Goal: Task Accomplishment & Management: Manage account settings

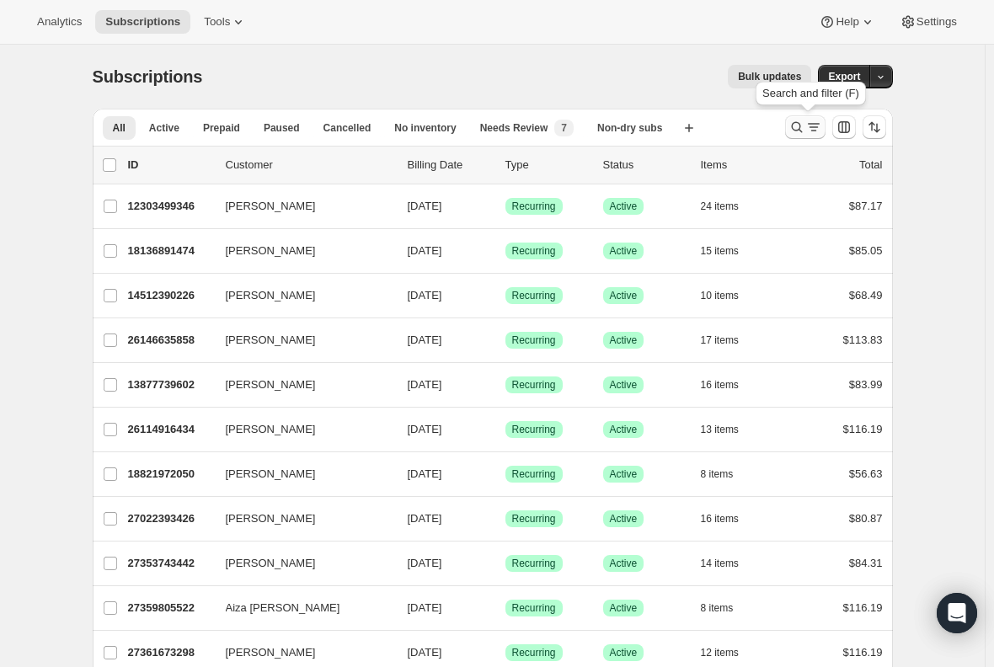
click at [802, 129] on icon "Search and filter results" at bounding box center [797, 127] width 17 height 17
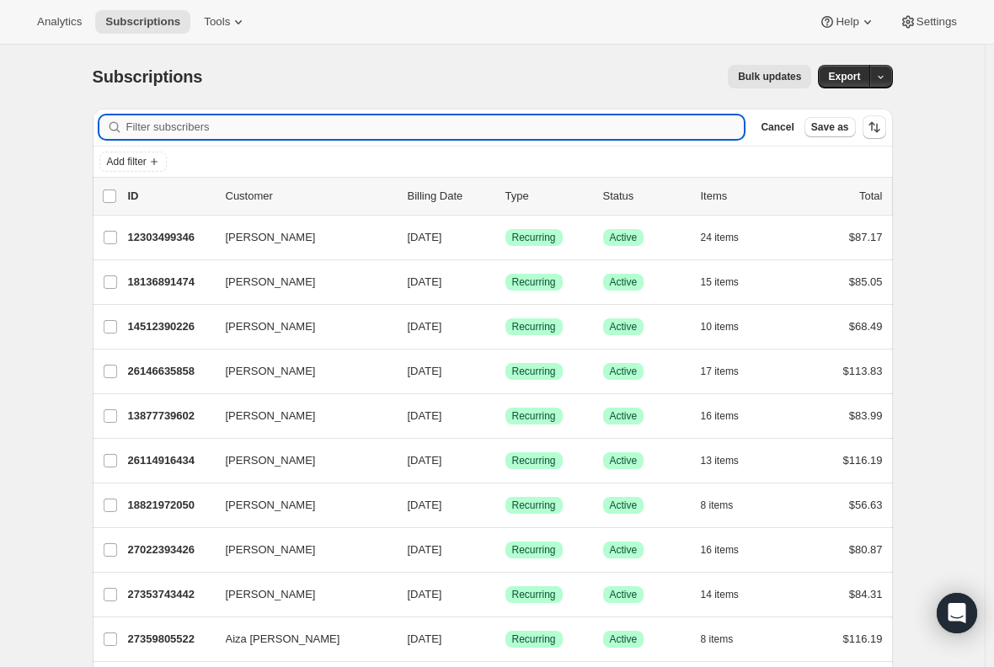
click at [359, 126] on input "Filter subscribers" at bounding box center [435, 127] width 618 height 24
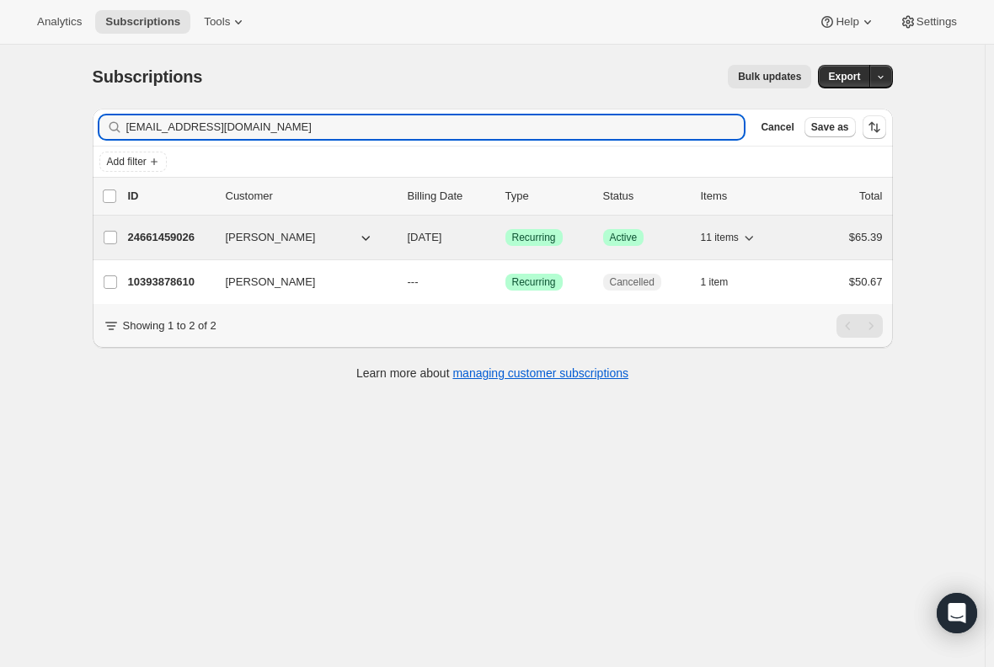
type input "lesleerichardson@yahoo.com"
click at [157, 245] on p "24661459026" at bounding box center [170, 237] width 84 height 17
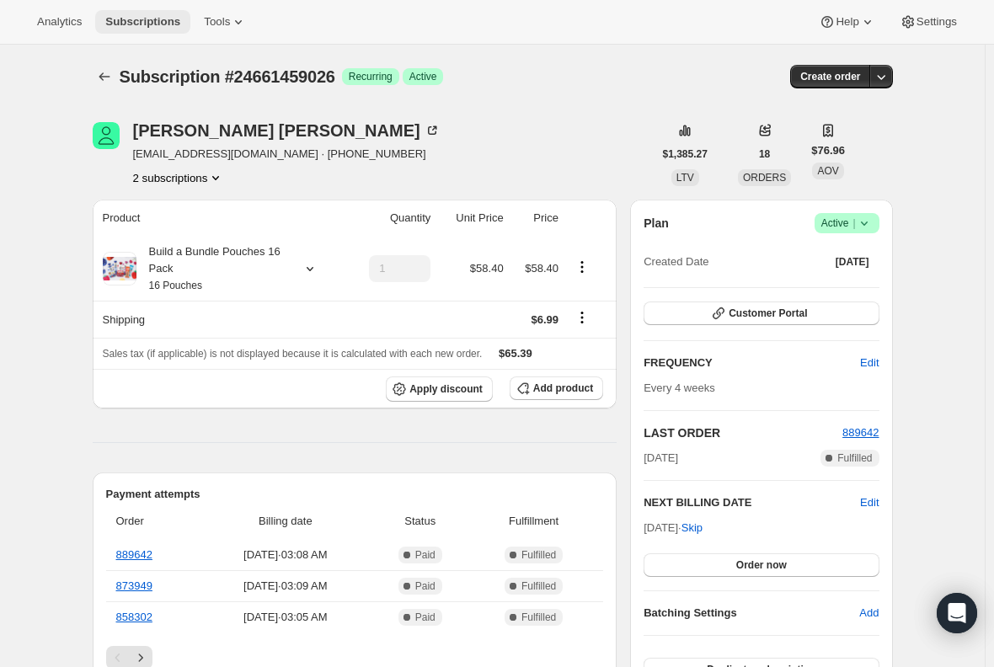
click at [131, 24] on span "Subscriptions" at bounding box center [142, 21] width 75 height 13
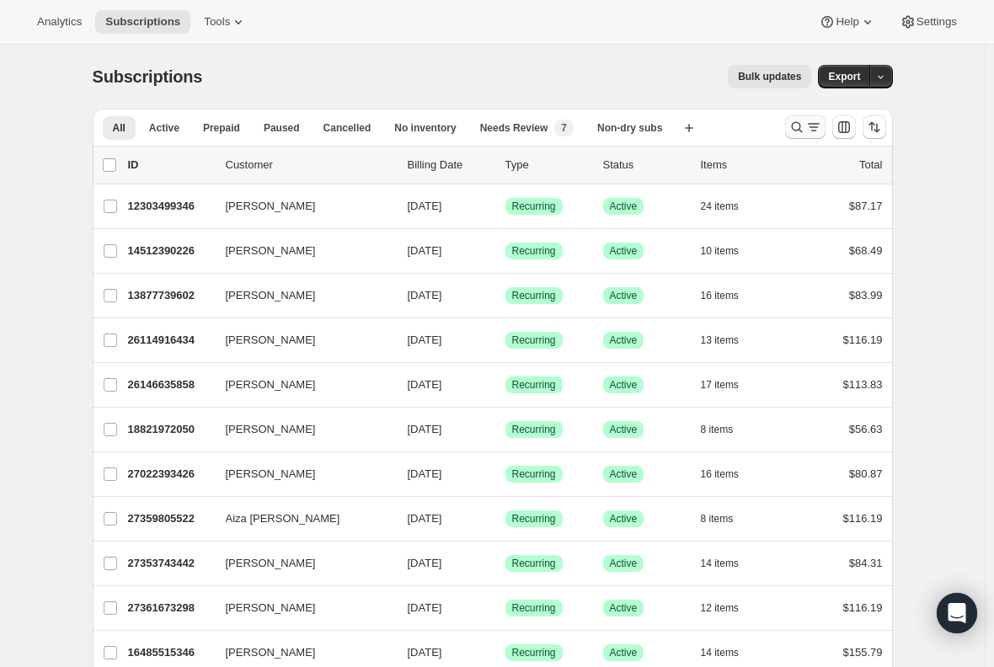
click at [810, 136] on icon "Search and filter results" at bounding box center [813, 127] width 17 height 17
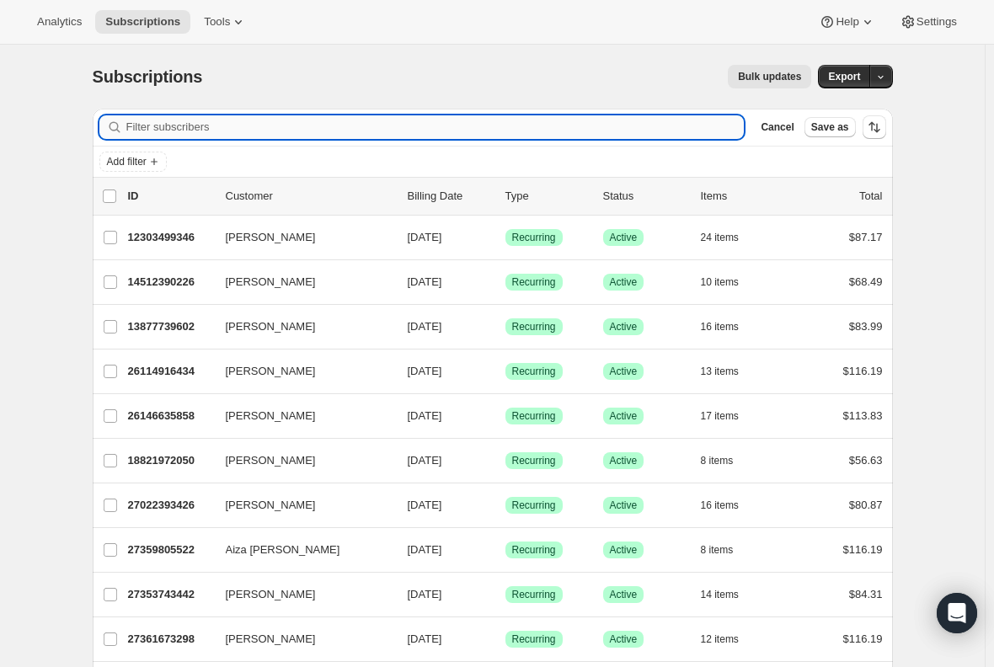
click at [341, 125] on input "Filter subscribers" at bounding box center [435, 127] width 618 height 24
paste input "amanda.crea@yahoo.com"
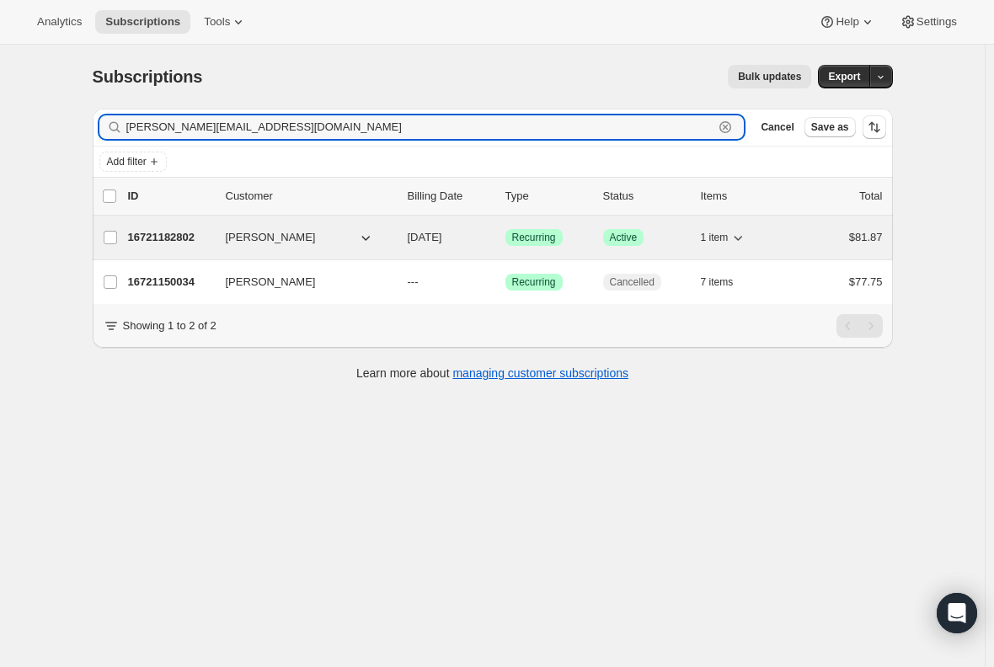
type input "amanda.crea@yahoo.com"
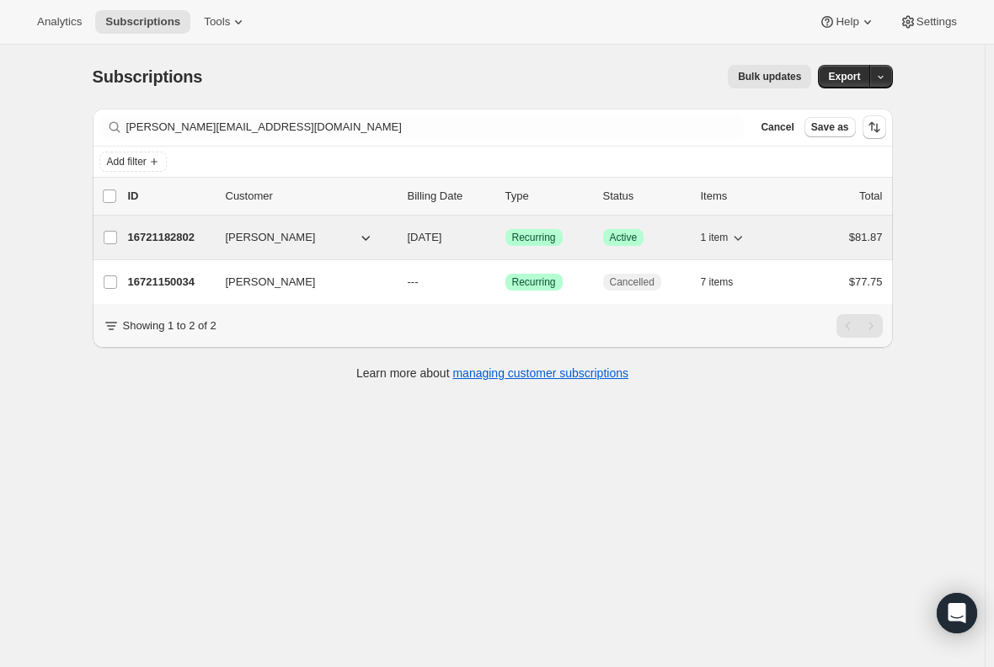
click at [159, 240] on p "16721182802" at bounding box center [170, 237] width 84 height 17
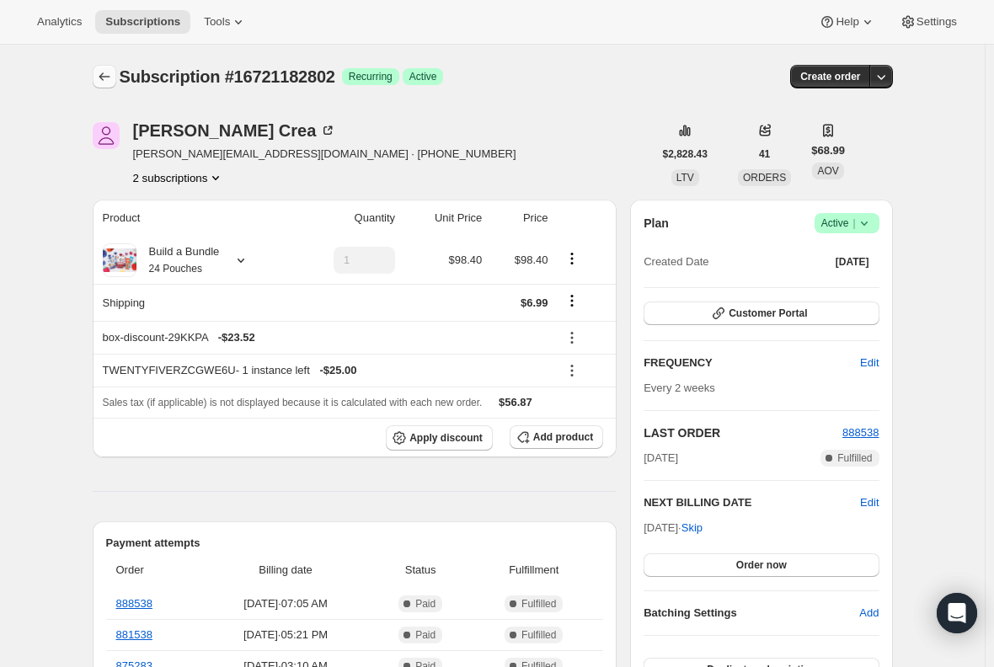
click at [104, 74] on icon "Subscriptions" at bounding box center [104, 76] width 17 height 17
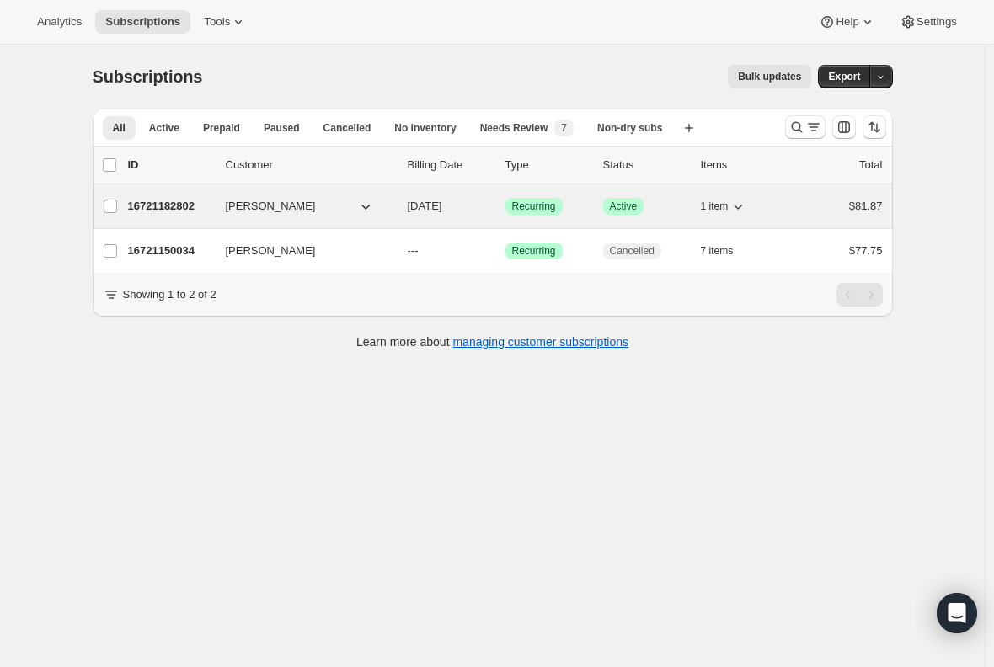
click at [184, 209] on p "16721182802" at bounding box center [170, 206] width 84 height 17
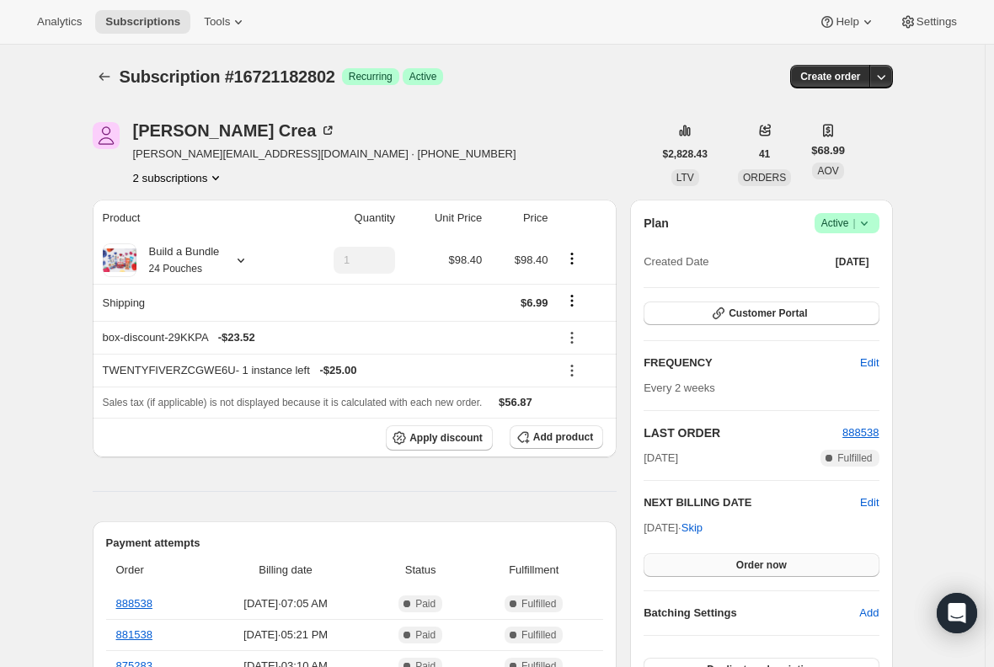
click at [758, 568] on span "Order now" at bounding box center [761, 565] width 51 height 13
click at [771, 563] on span "Click to confirm" at bounding box center [761, 565] width 77 height 13
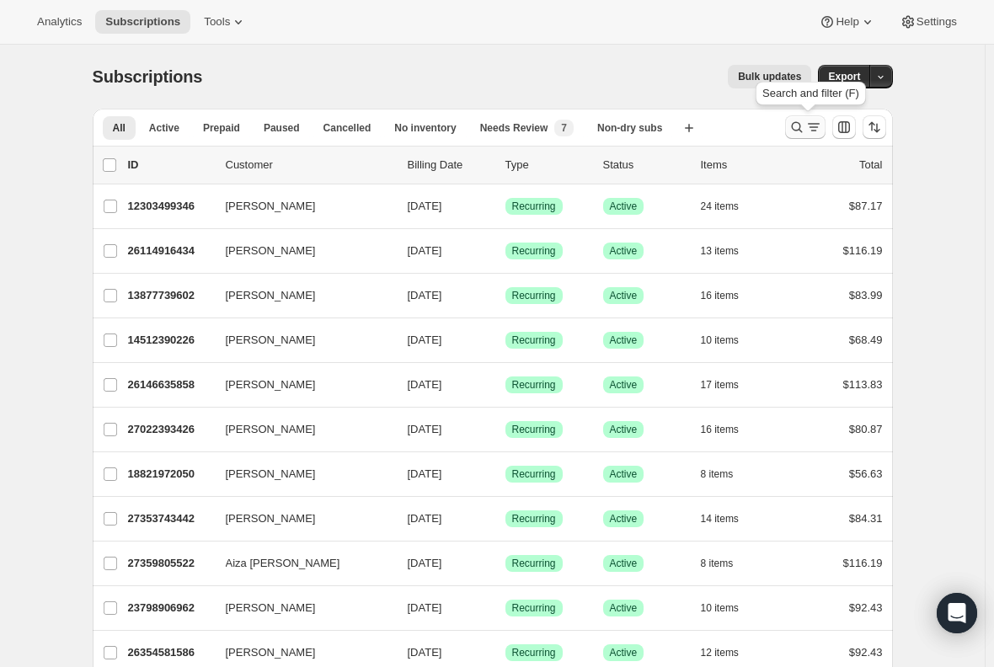
click at [800, 131] on icon "Search and filter results" at bounding box center [797, 127] width 17 height 17
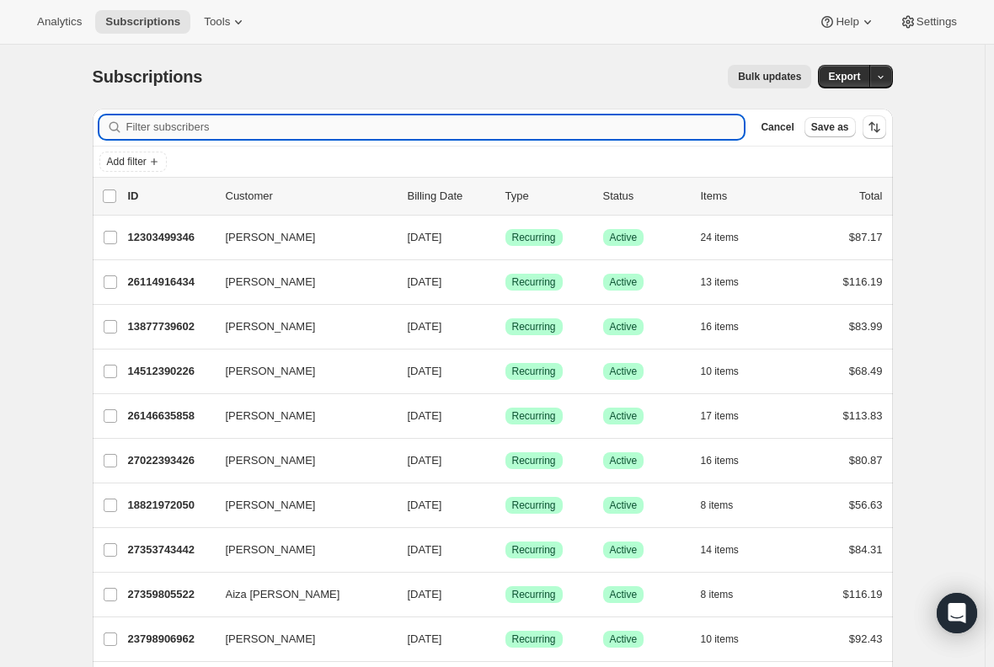
click at [418, 130] on input "Filter subscribers" at bounding box center [435, 127] width 618 height 24
type input "[EMAIL_ADDRESS][DOMAIN_NAME]"
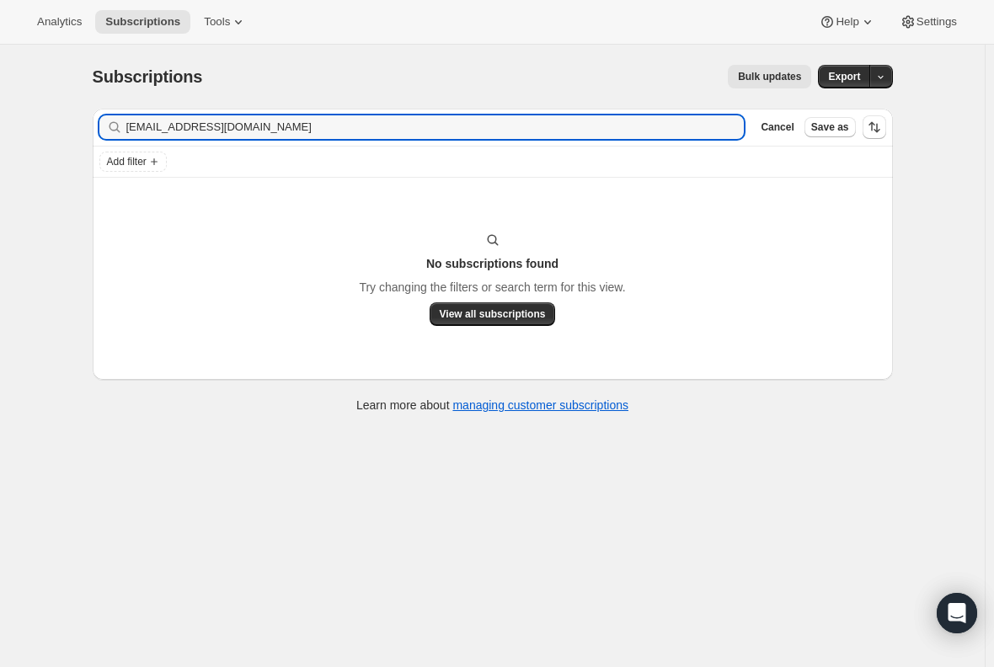
drag, startPoint x: 341, startPoint y: 126, endPoint x: -21, endPoint y: 126, distance: 362.3
click at [0, 126] on html "Analytics Subscriptions Tools Help Settings Skip to content Subscriptions. This…" at bounding box center [497, 333] width 994 height 667
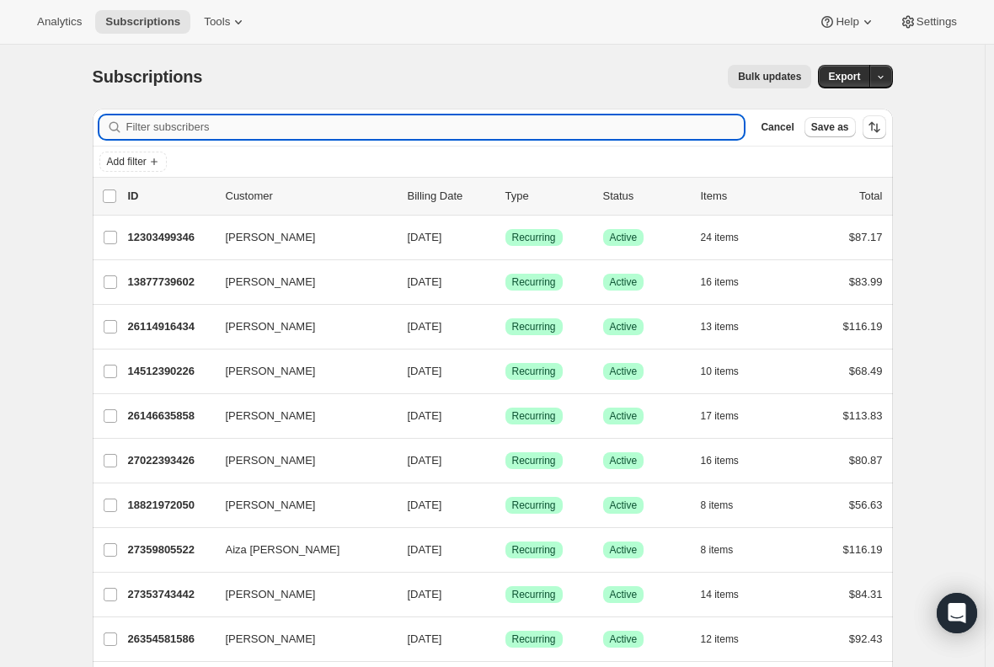
click at [243, 126] on input "Filter subscribers" at bounding box center [435, 127] width 618 height 24
paste input "[EMAIL_ADDRESS][DOMAIN_NAME]"
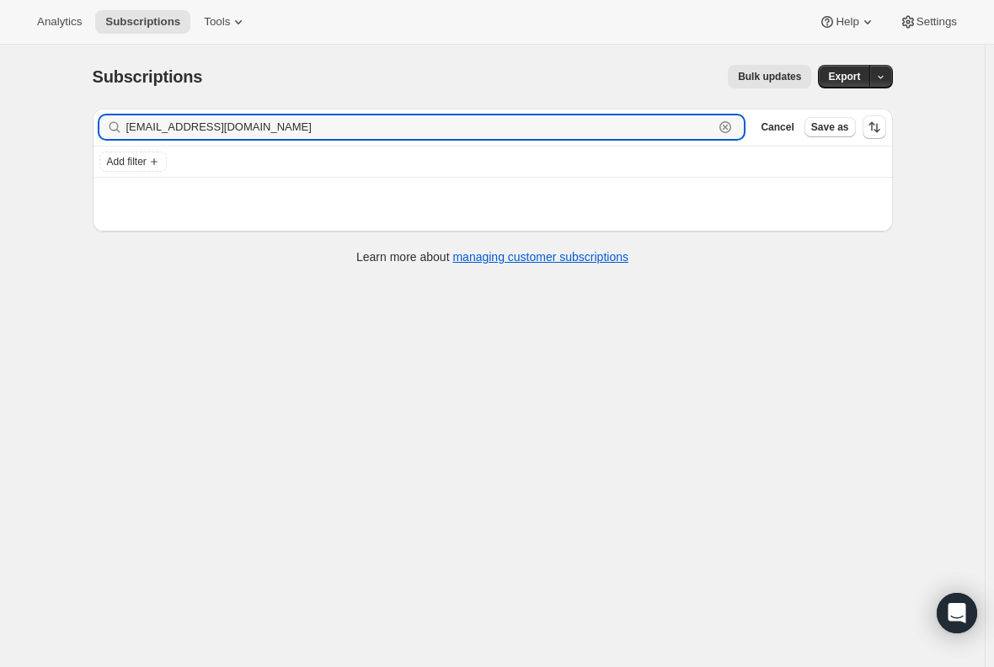
type input "[EMAIL_ADDRESS][DOMAIN_NAME]"
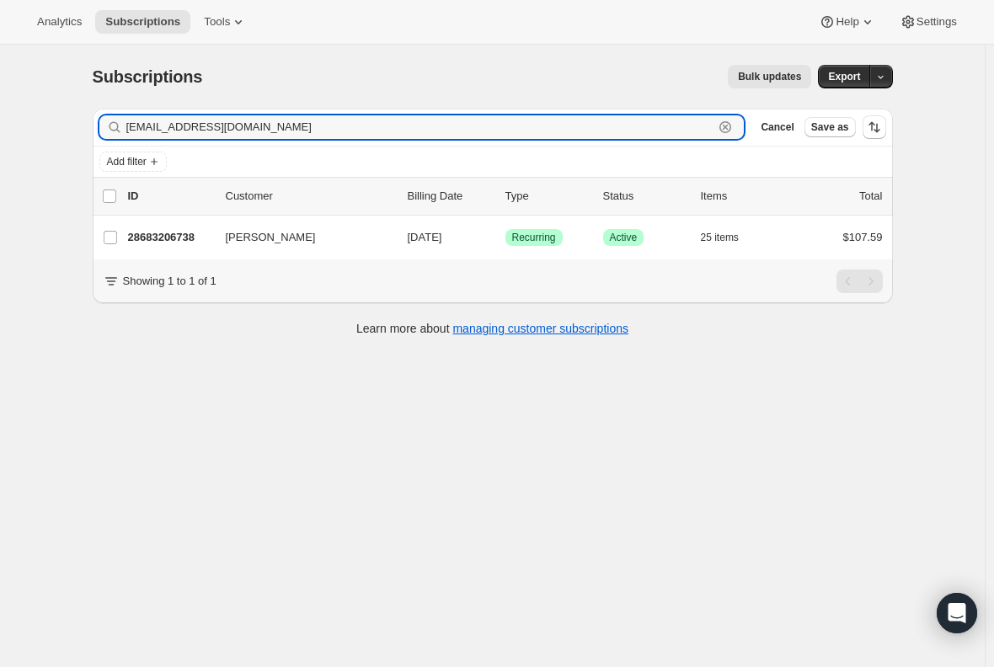
drag, startPoint x: 319, startPoint y: 128, endPoint x: -110, endPoint y: 106, distance: 430.2
click at [0, 106] on html "Analytics Subscriptions Tools Help Settings Skip to content Subscriptions. This…" at bounding box center [497, 333] width 994 height 667
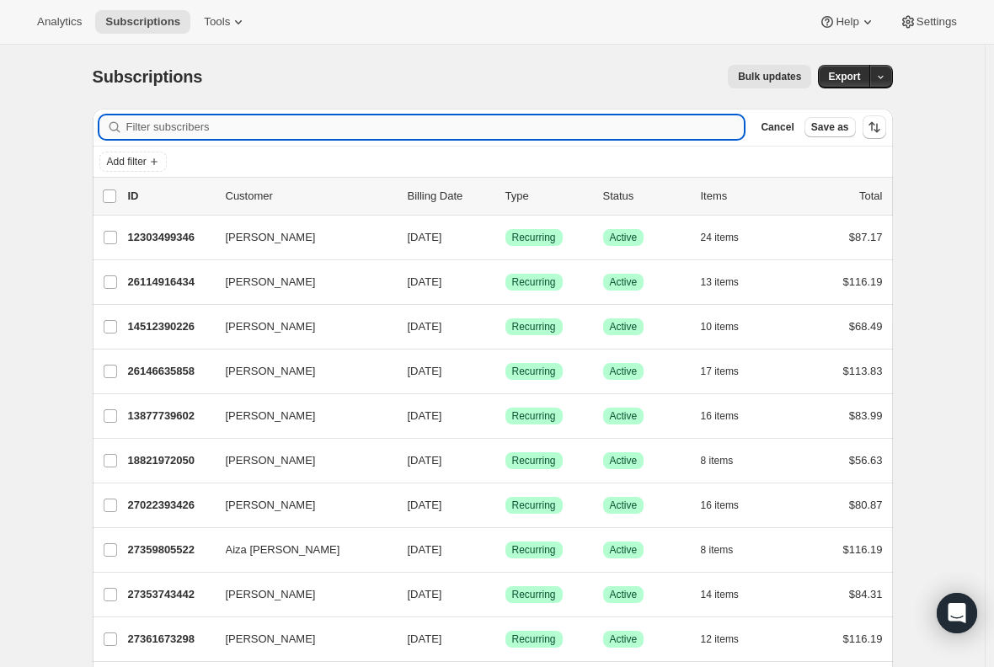
click at [302, 126] on input "Filter subscribers" at bounding box center [435, 127] width 618 height 24
paste input "[EMAIL_ADDRESS][DOMAIN_NAME]"
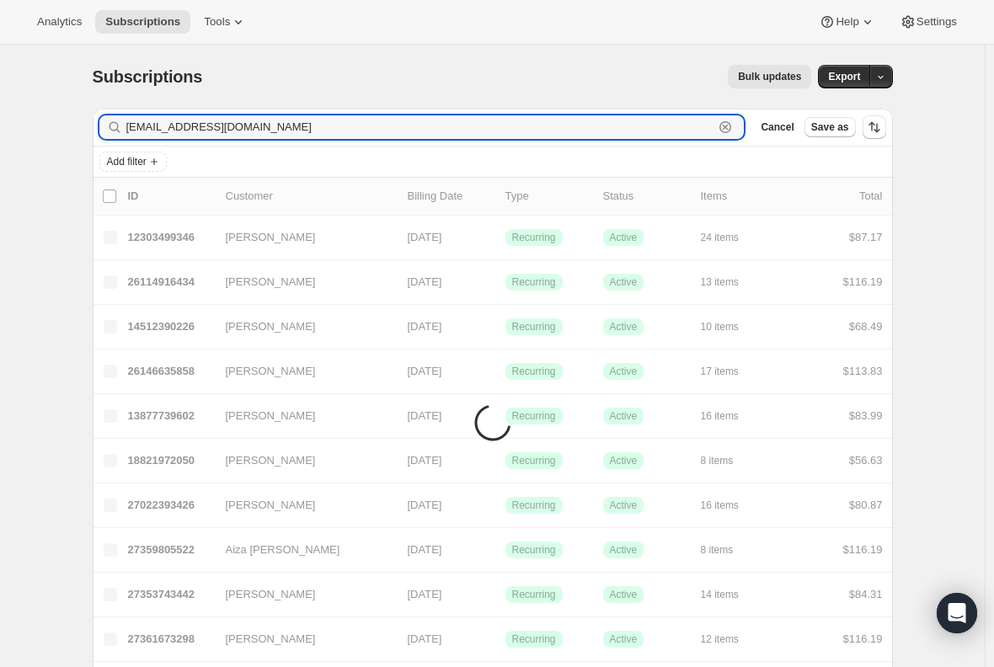
type input "[EMAIL_ADDRESS][DOMAIN_NAME]"
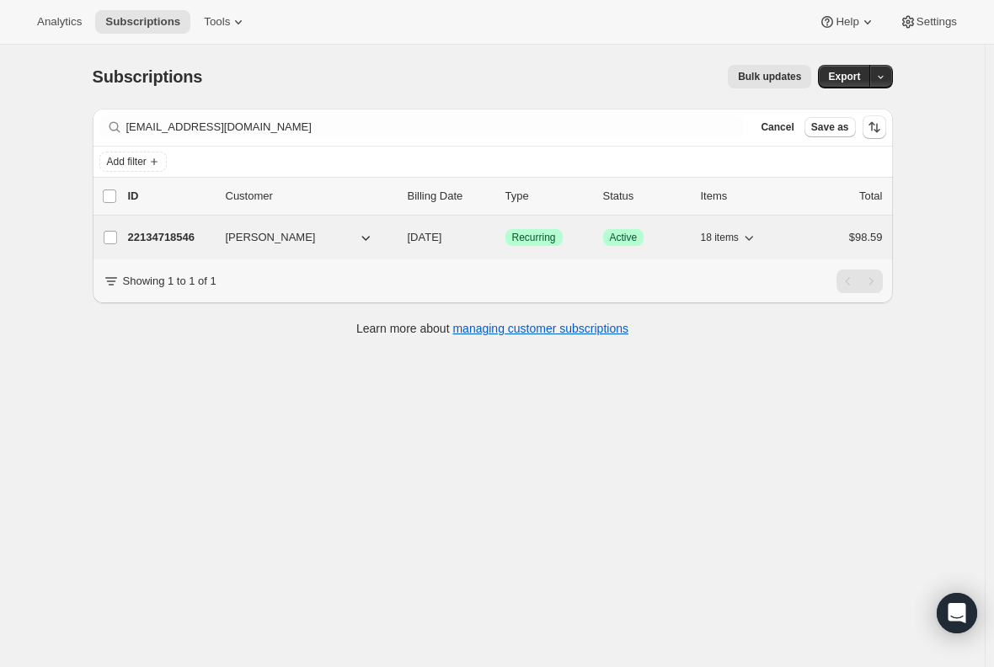
click at [160, 240] on p "22134718546" at bounding box center [170, 237] width 84 height 17
